Goal: Task Accomplishment & Management: Complete application form

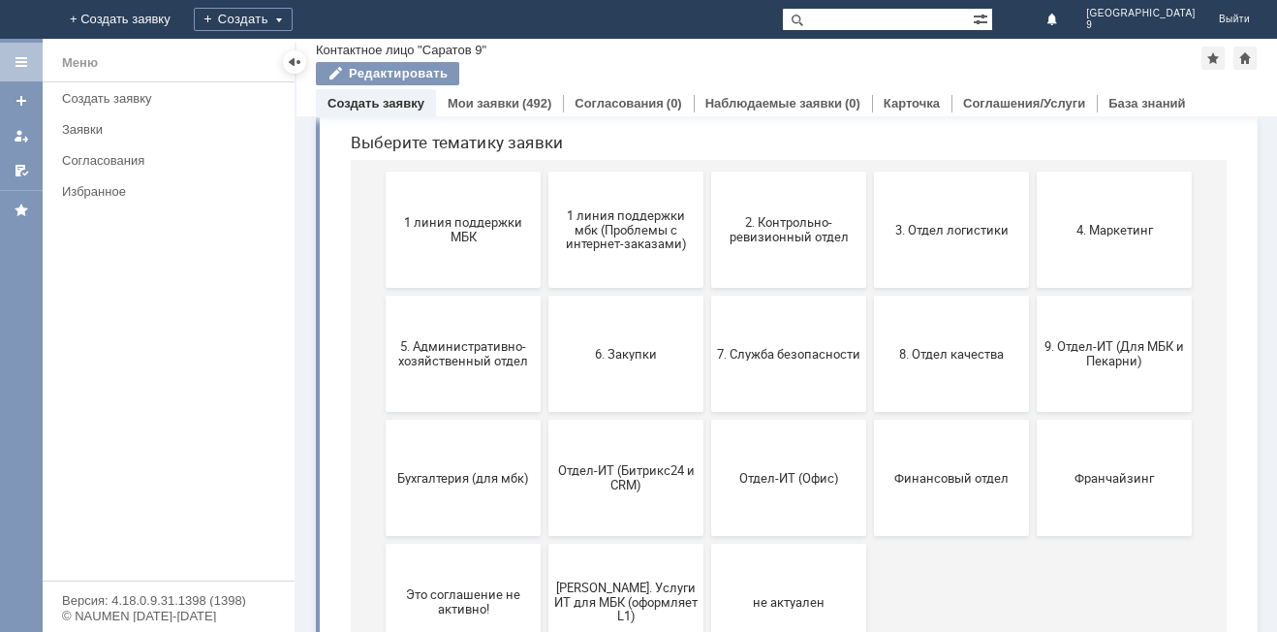
scroll to position [226, 0]
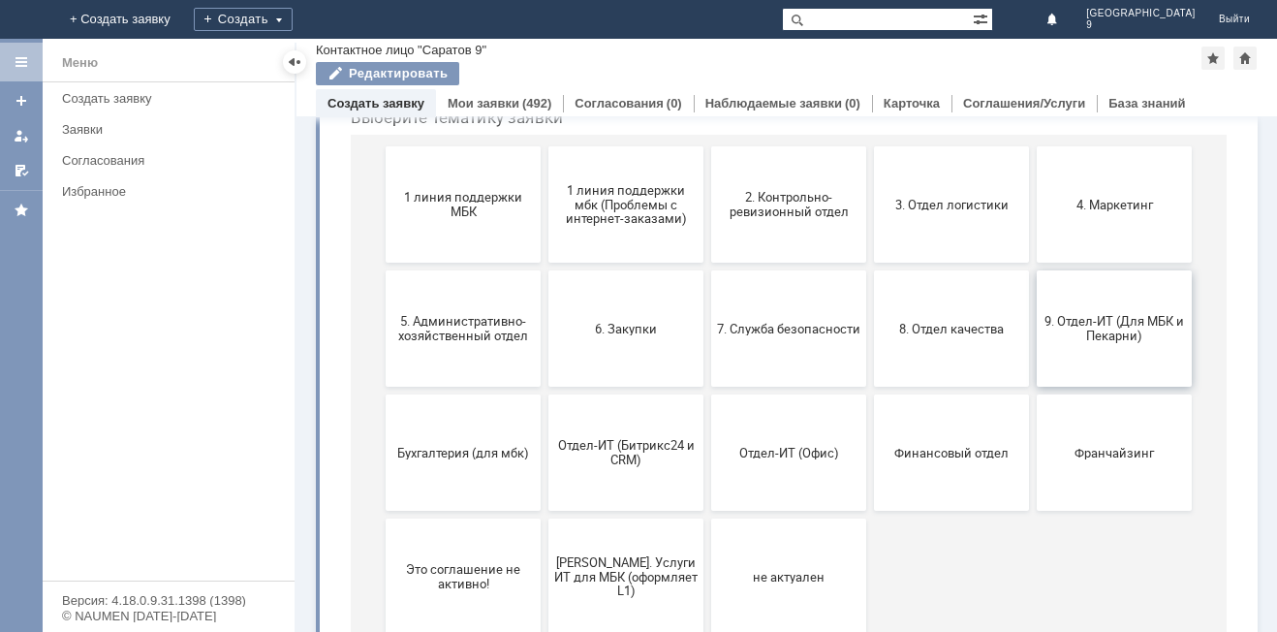
click at [1101, 336] on span "9. Отдел-ИТ (Для МБК и Пекарни)" at bounding box center [1114, 328] width 143 height 29
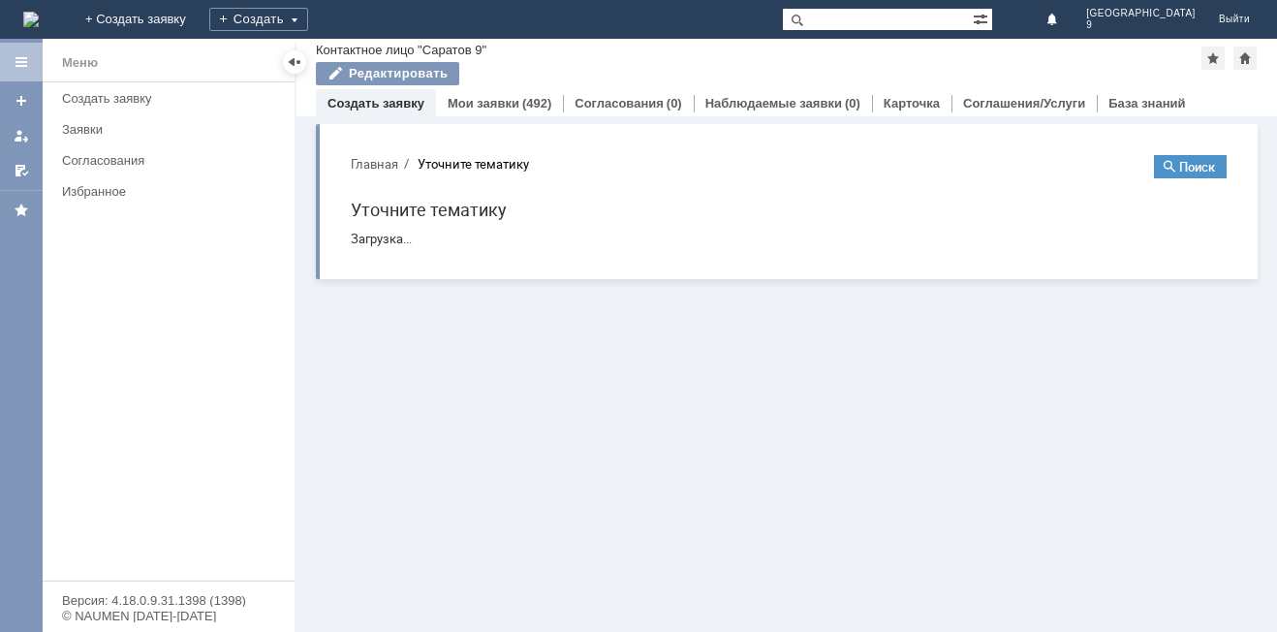
scroll to position [0, 0]
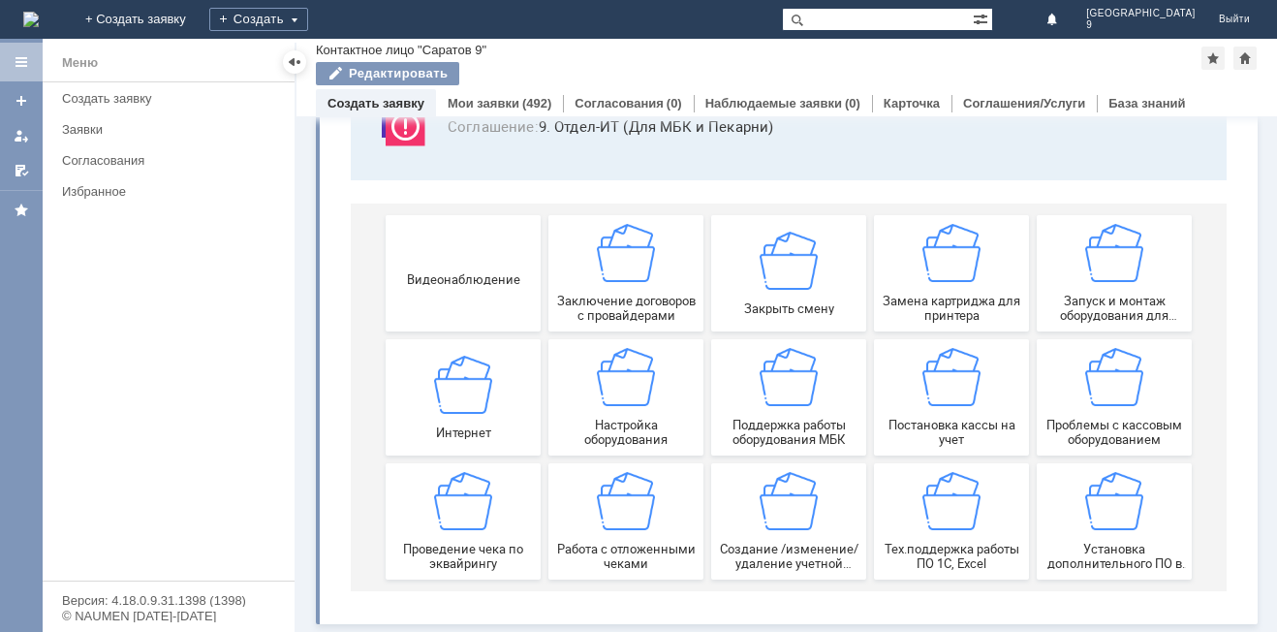
drag, startPoint x: 1266, startPoint y: 218, endPoint x: 565, endPoint y: 433, distance: 732.9
click at [602, 547] on span "Работа с отложенными чеками" at bounding box center [625, 556] width 143 height 29
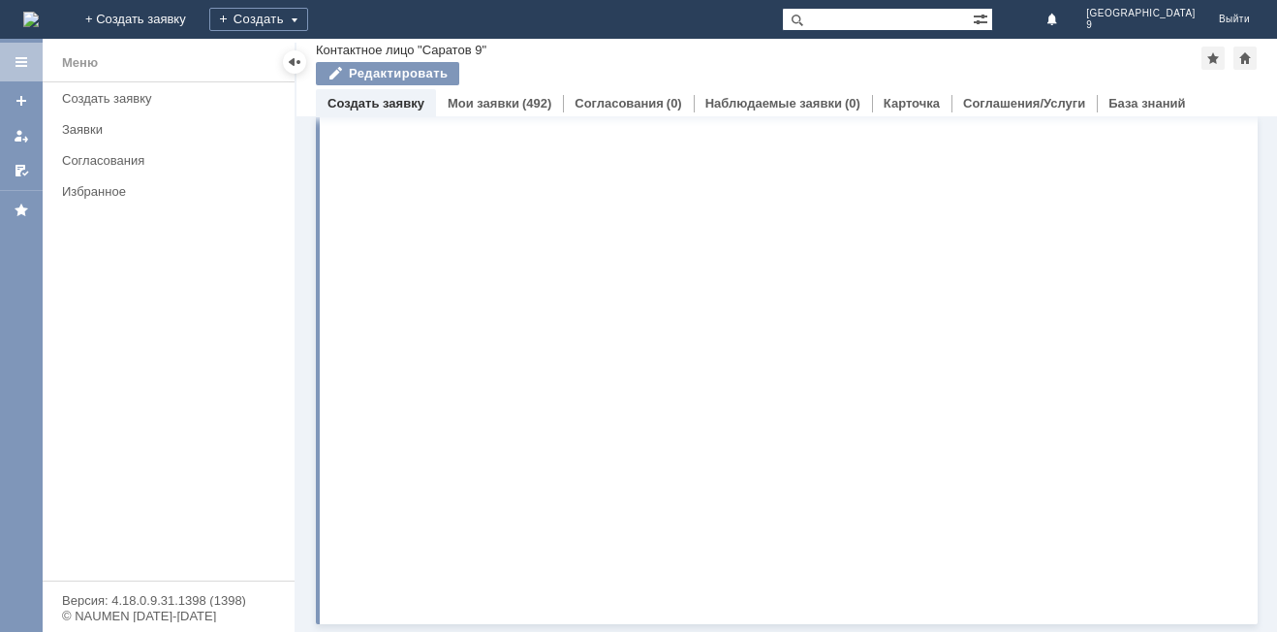
scroll to position [0, 0]
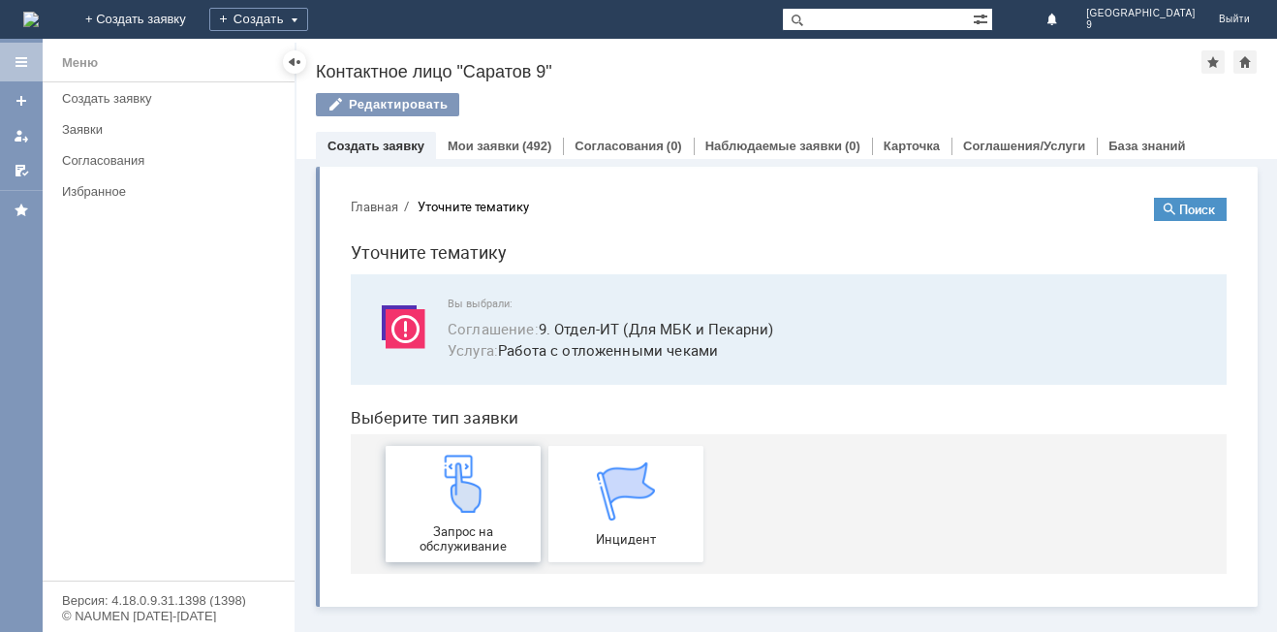
click at [434, 495] on img at bounding box center [463, 483] width 58 height 58
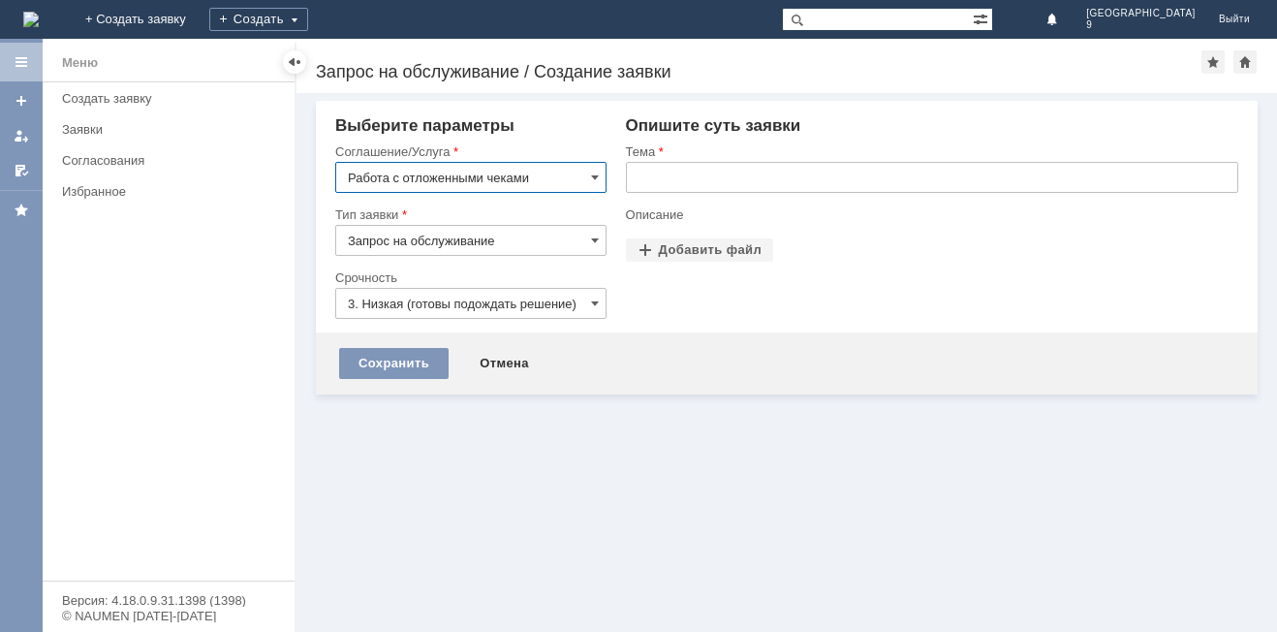
click at [701, 179] on input "text" at bounding box center [932, 177] width 612 height 31
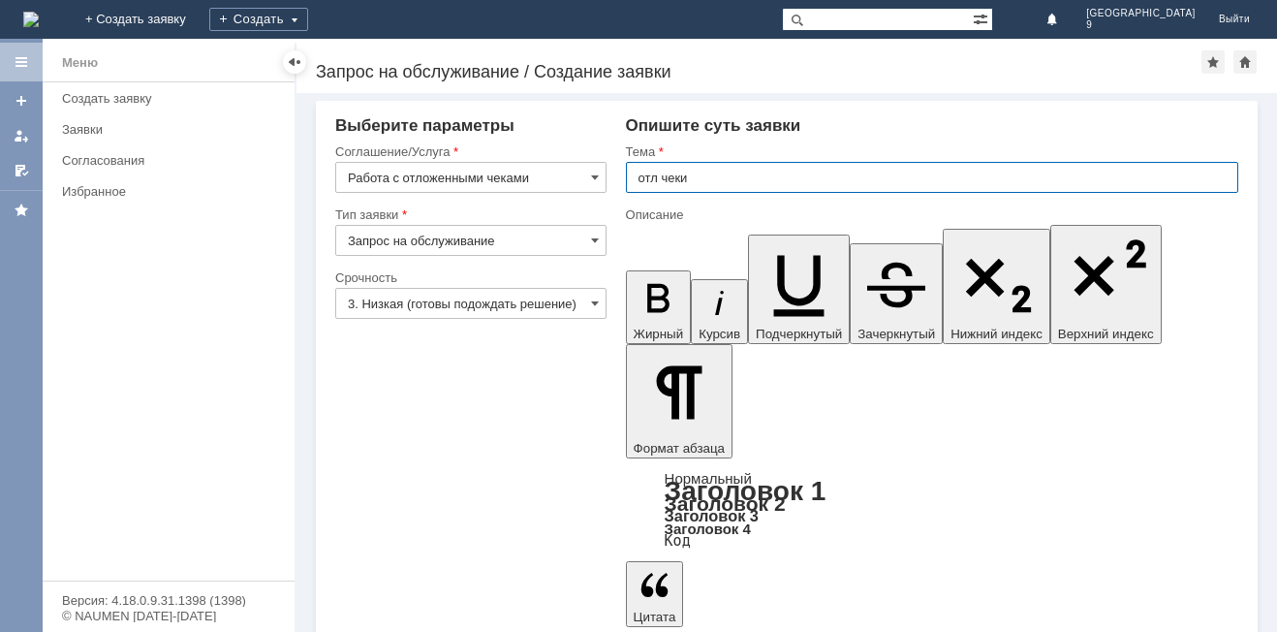
type input "отл чеки"
